Goal: Navigation & Orientation: Find specific page/section

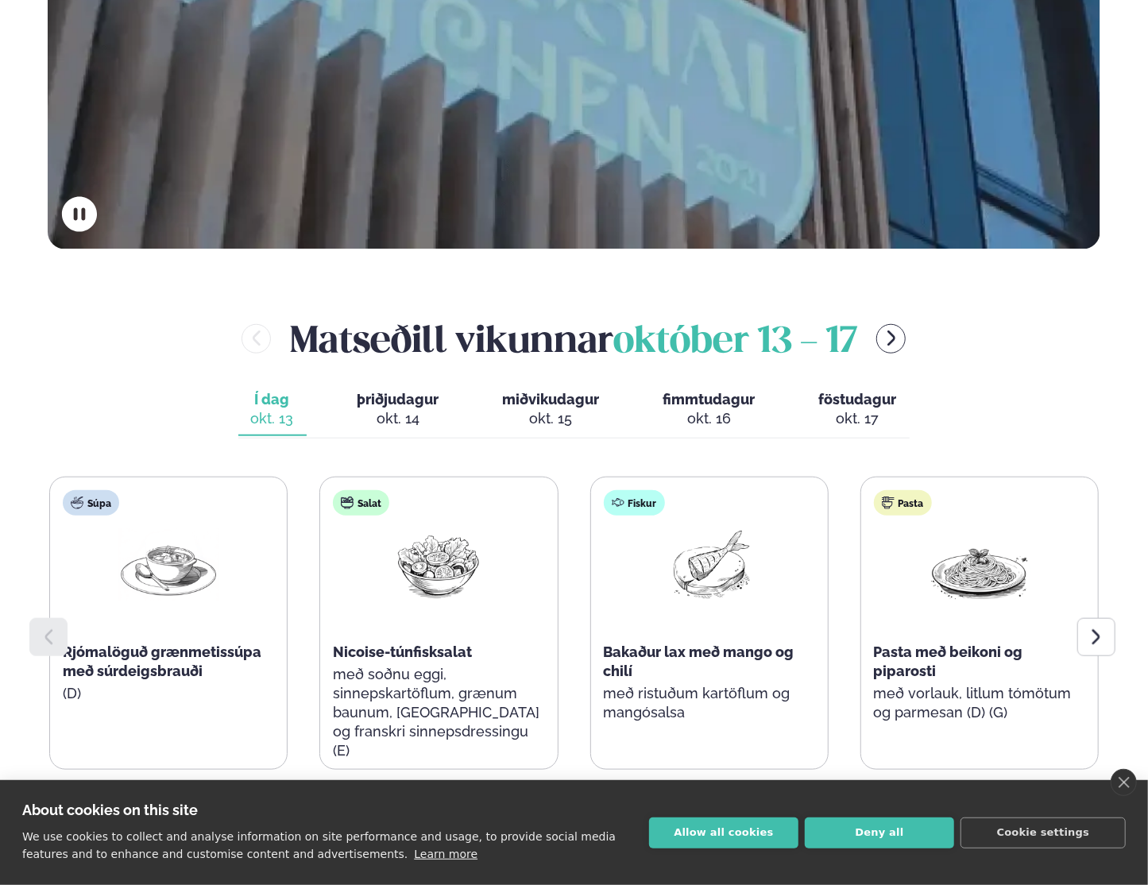
scroll to position [795, 0]
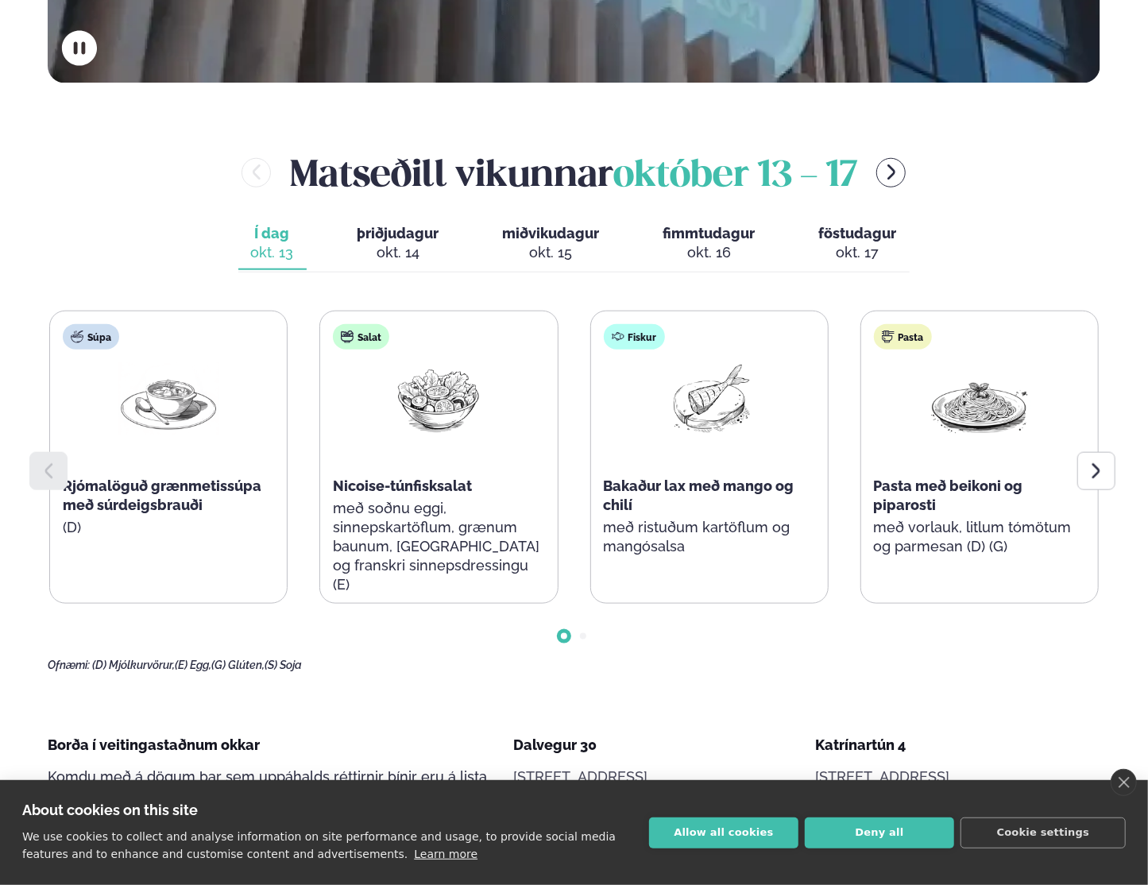
click at [1092, 462] on icon at bounding box center [1096, 471] width 19 height 19
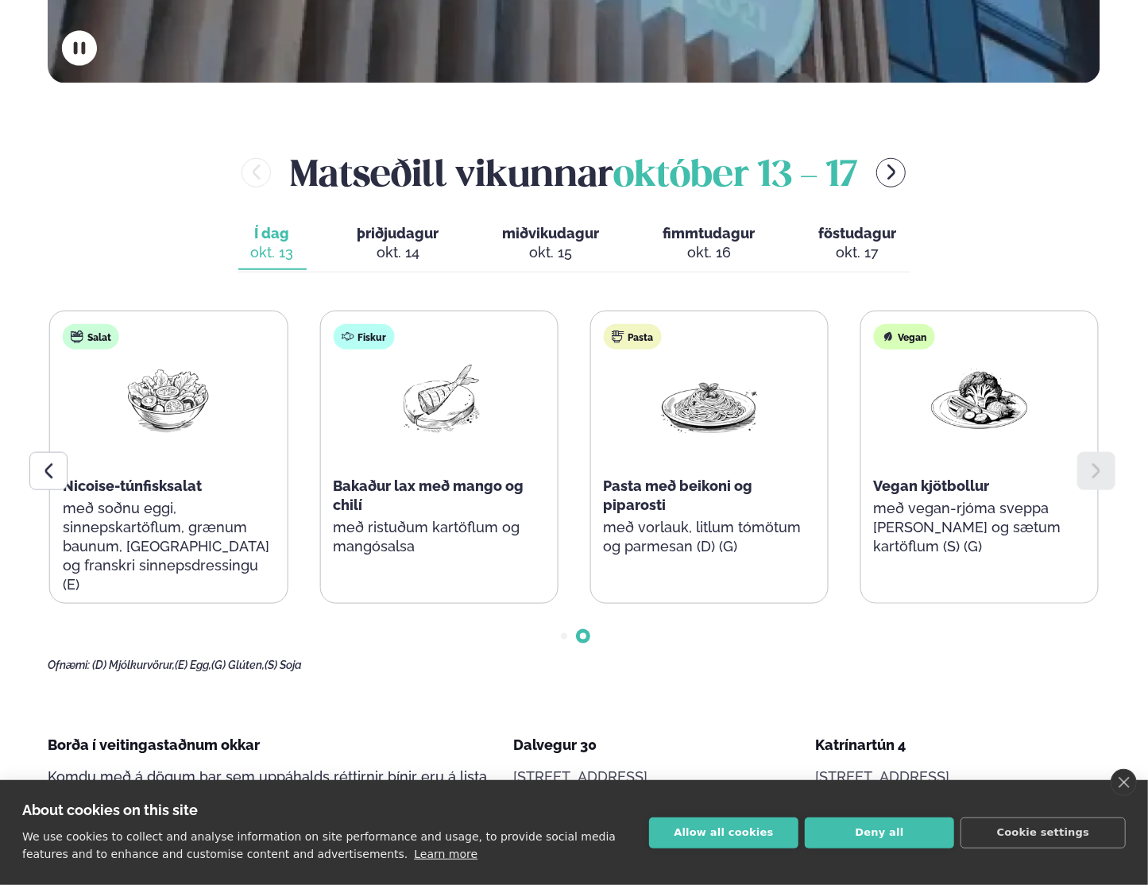
click at [1098, 462] on icon at bounding box center [1096, 471] width 19 height 19
click at [37, 452] on div at bounding box center [48, 471] width 38 height 38
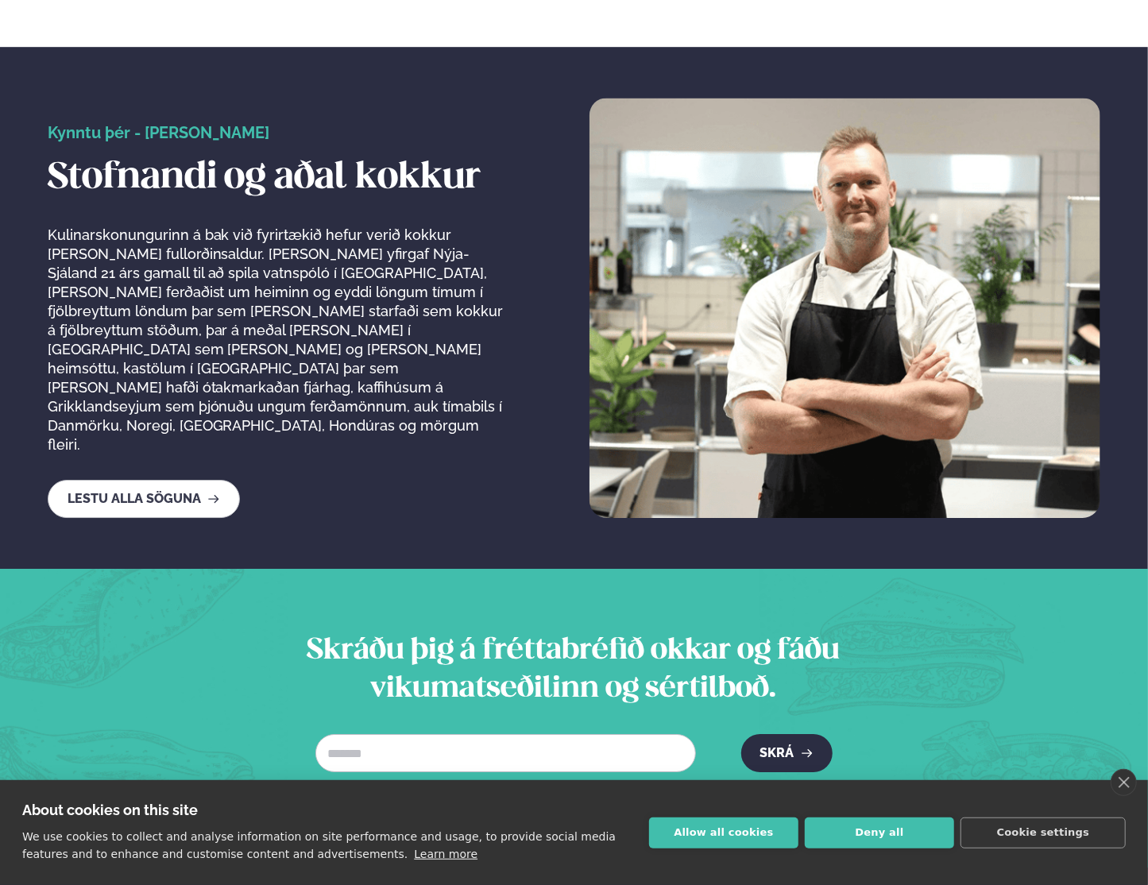
scroll to position [2970, 0]
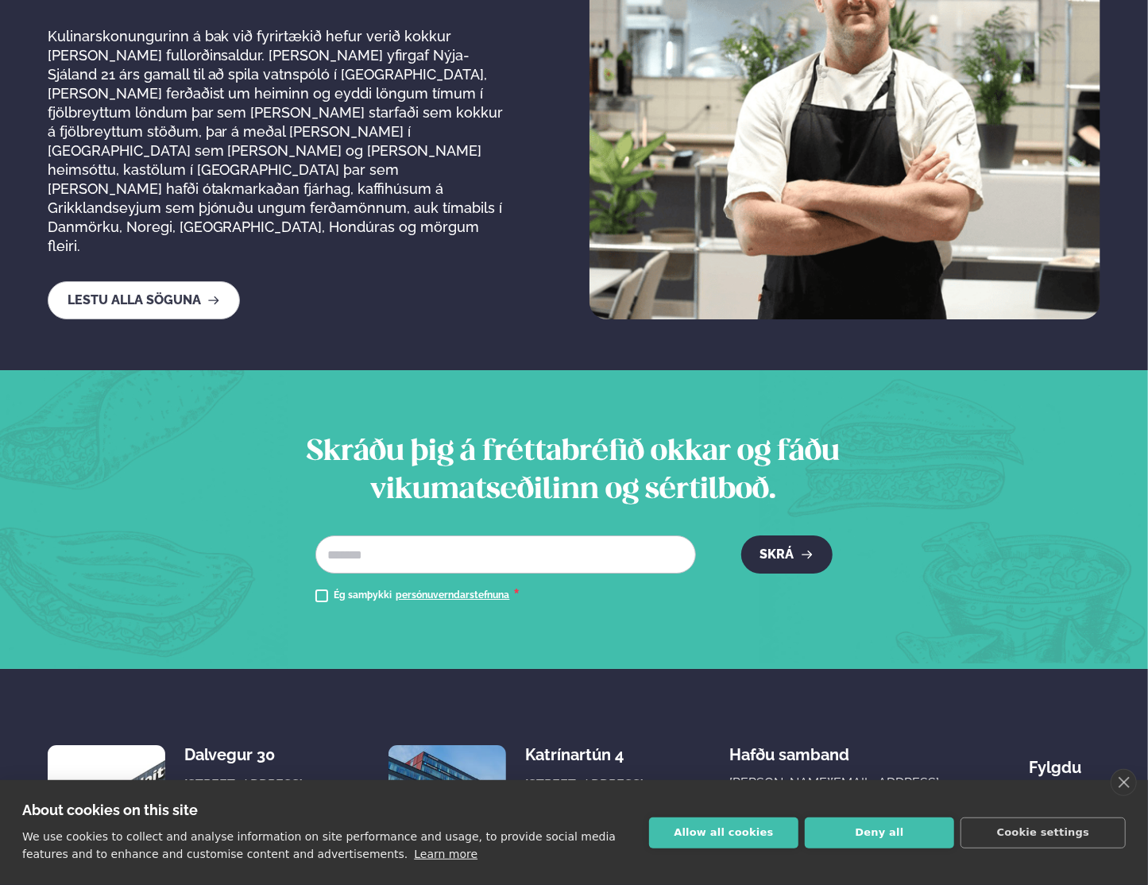
click at [201, 281] on link "Lestu alla söguna" at bounding box center [144, 300] width 192 height 38
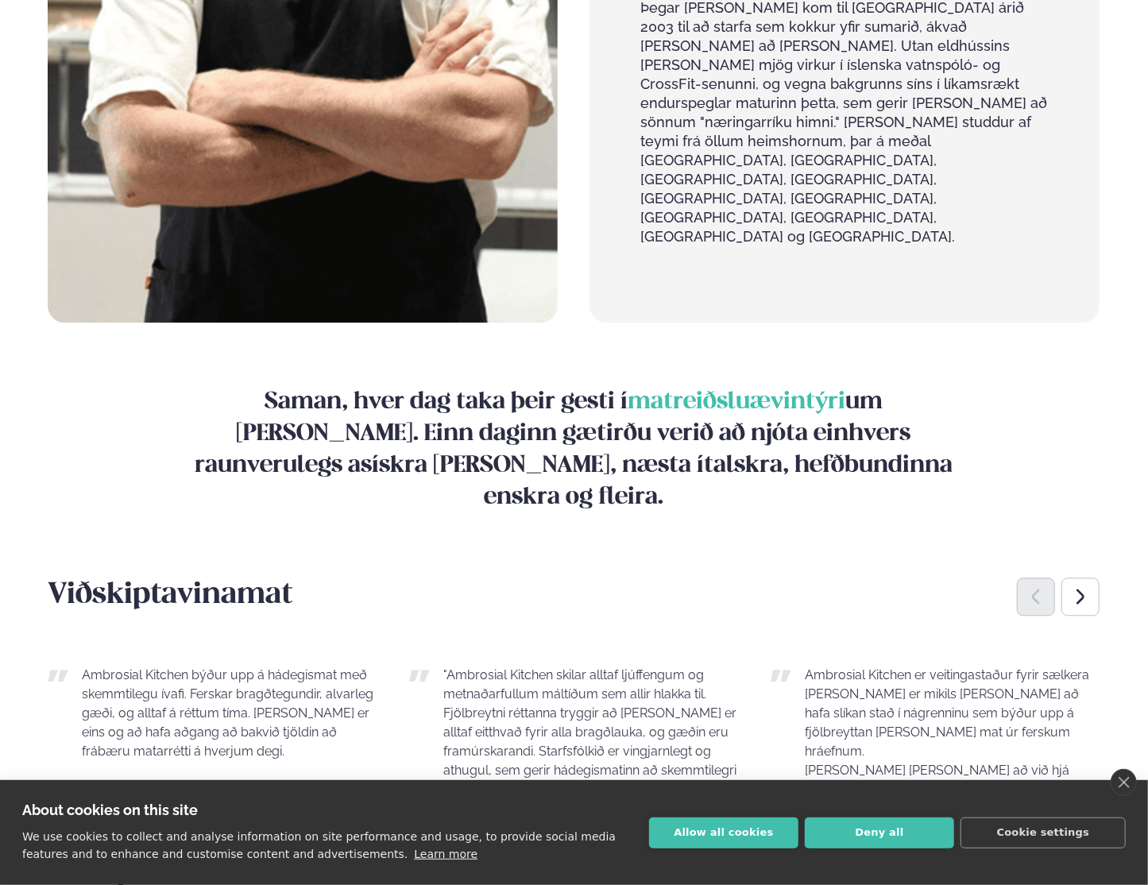
scroll to position [1869, 0]
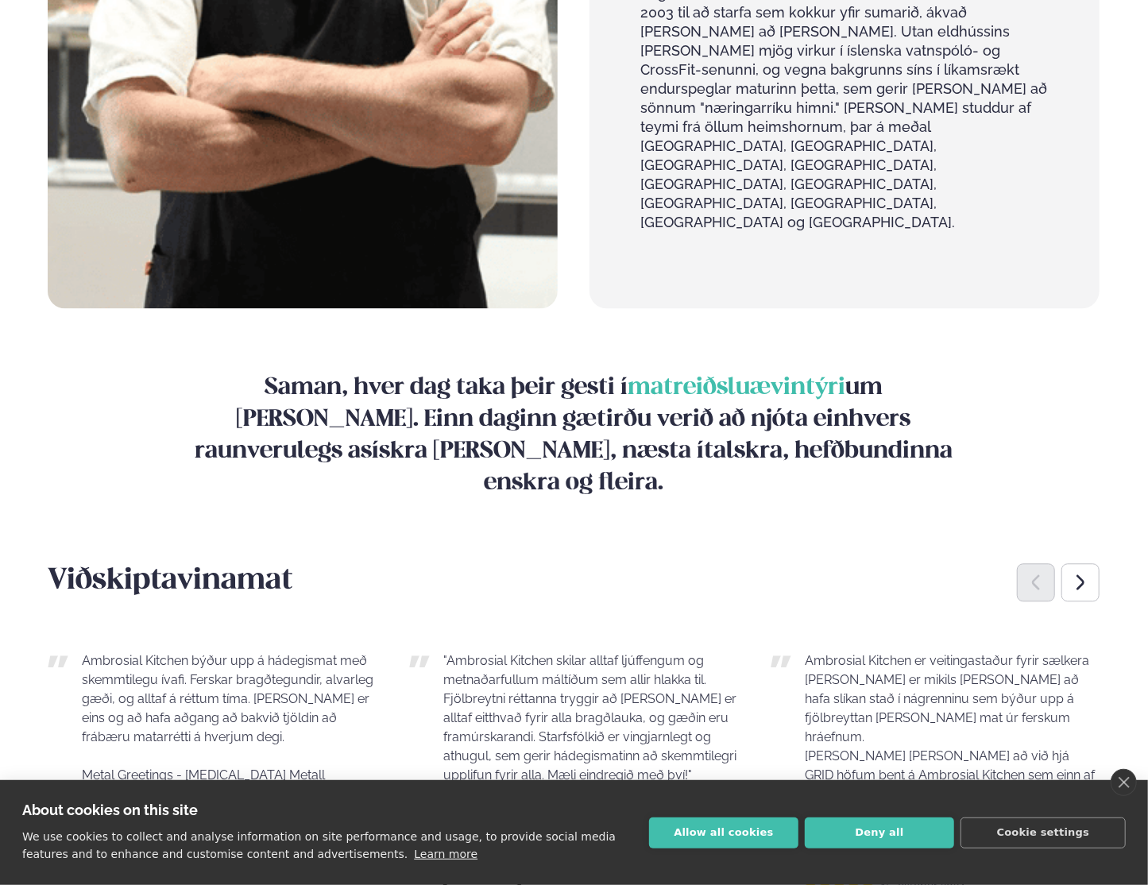
click at [1085, 573] on icon "Next slide" at bounding box center [1080, 582] width 19 height 19
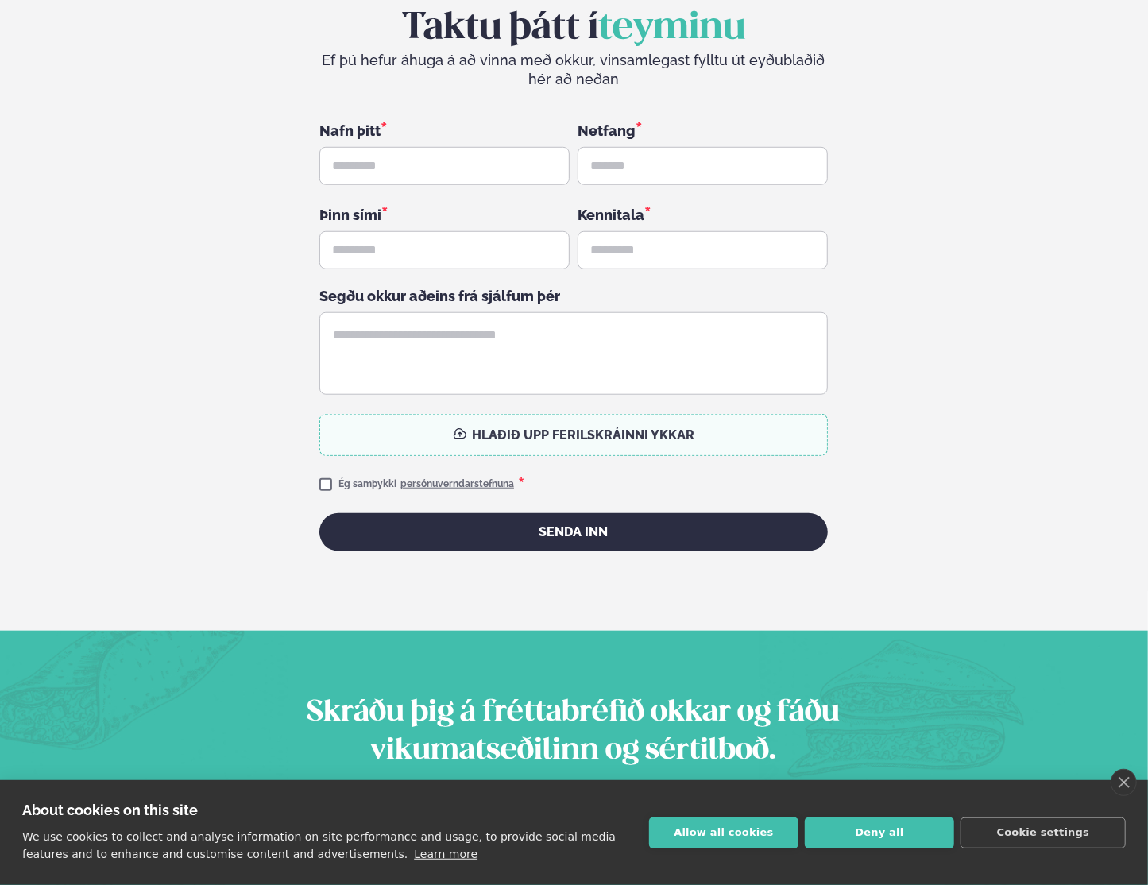
scroll to position [4162, 0]
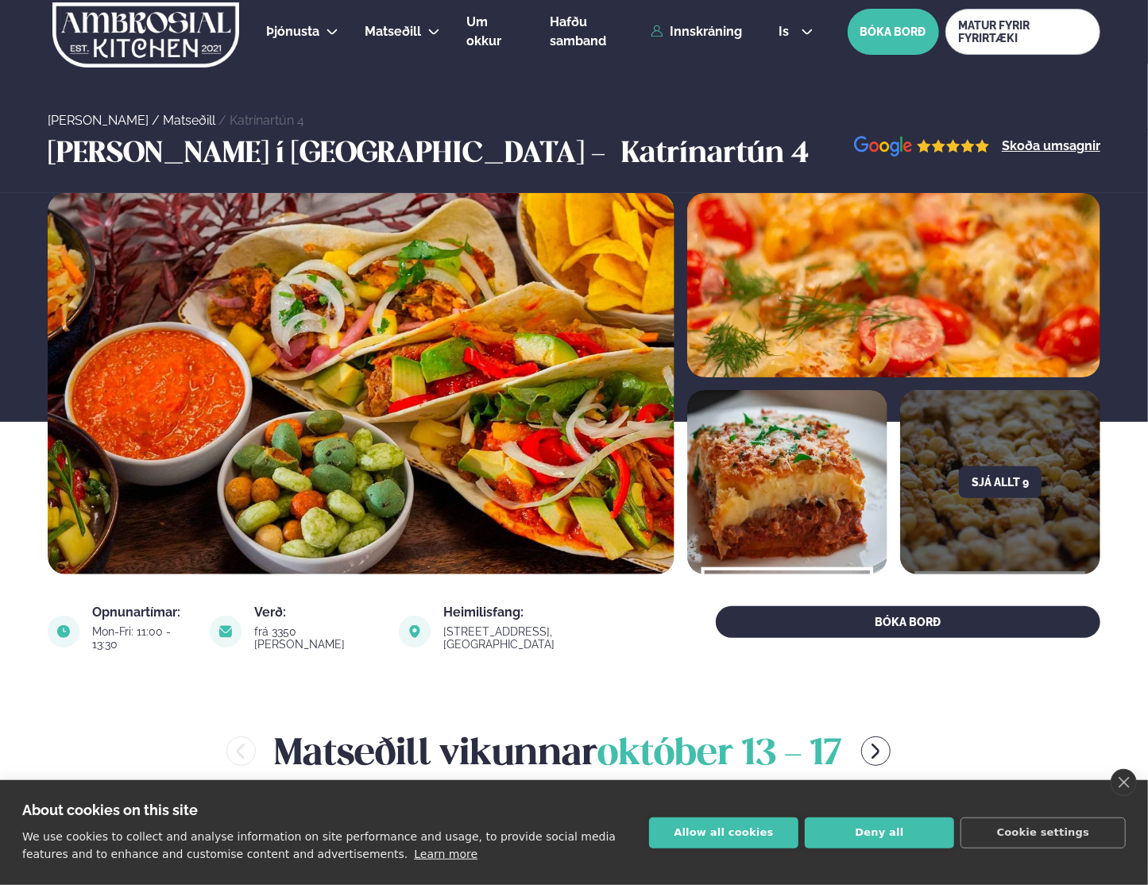
click at [428, 627] on img at bounding box center [415, 632] width 32 height 32
click at [479, 635] on link "link" at bounding box center [547, 644] width 208 height 19
